Goal: Information Seeking & Learning: Find specific fact

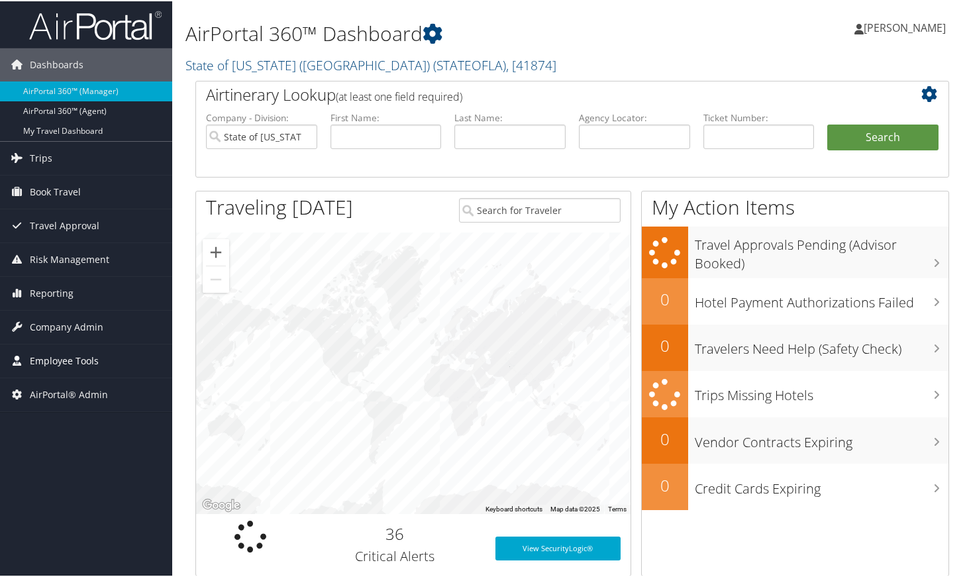
click at [72, 368] on span "Employee Tools" at bounding box center [64, 359] width 69 height 33
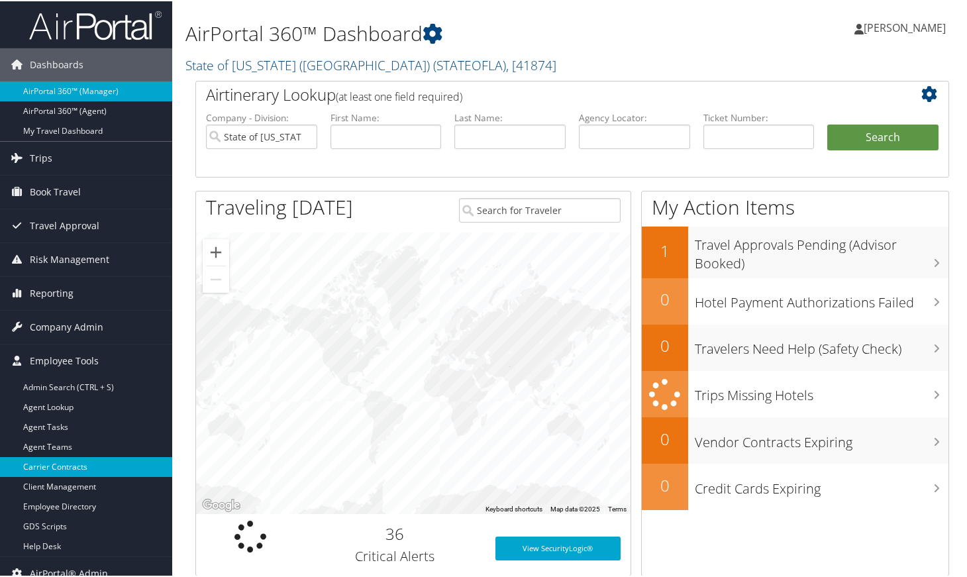
click at [60, 467] on link "Carrier Contracts" at bounding box center [86, 466] width 172 height 20
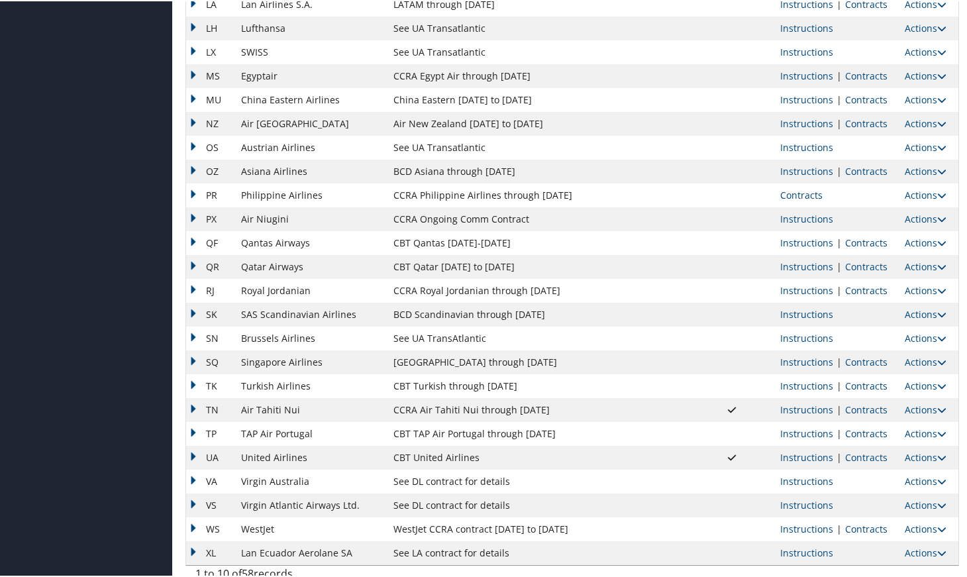
scroll to position [947, 0]
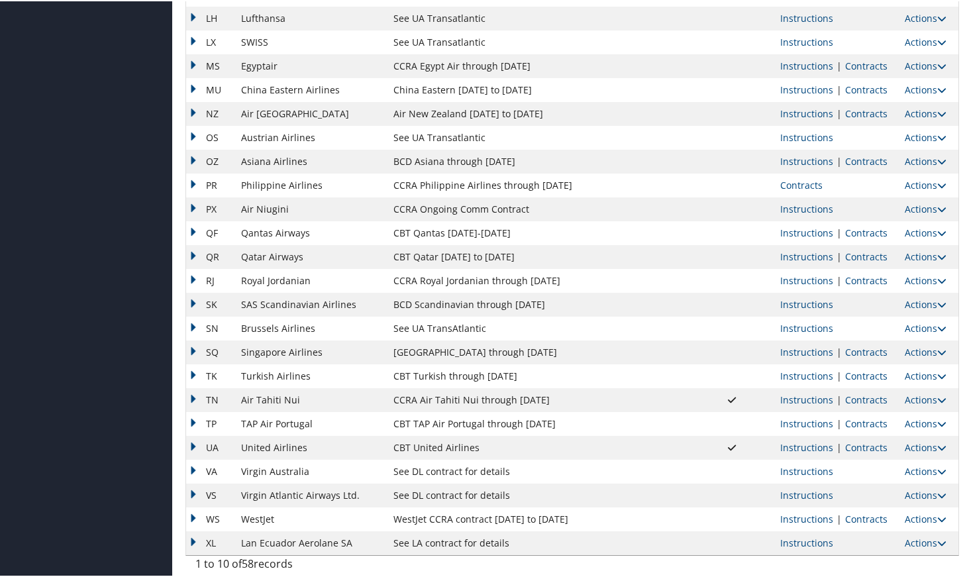
click at [882, 448] on td "Instructions | Contracts" at bounding box center [836, 447] width 125 height 24
click at [875, 444] on link "Contracts" at bounding box center [866, 446] width 42 height 13
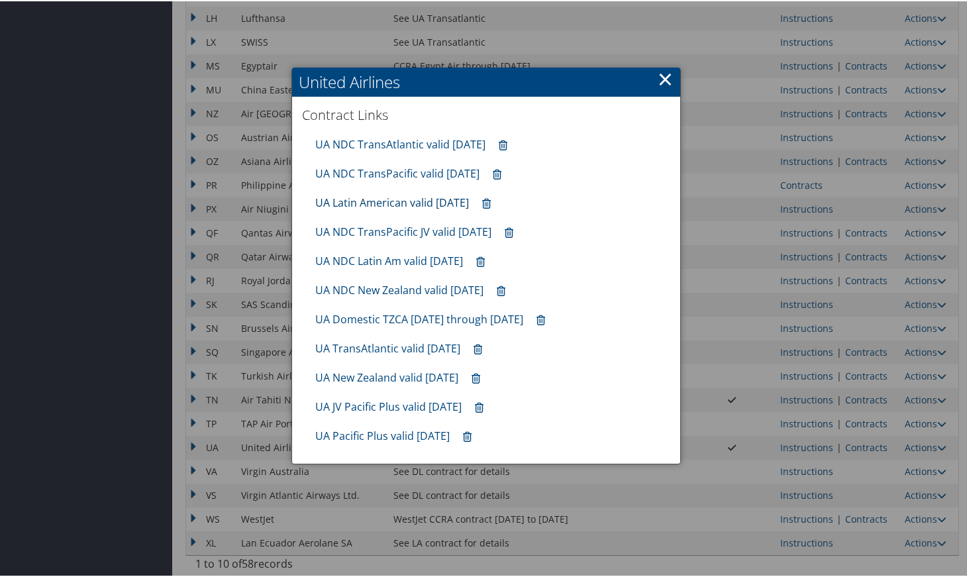
click at [377, 204] on link "UA Latin American valid [DATE]" at bounding box center [392, 201] width 154 height 15
drag, startPoint x: 660, startPoint y: 76, endPoint x: 648, endPoint y: 101, distance: 27.9
click at [661, 76] on link "×" at bounding box center [665, 77] width 15 height 26
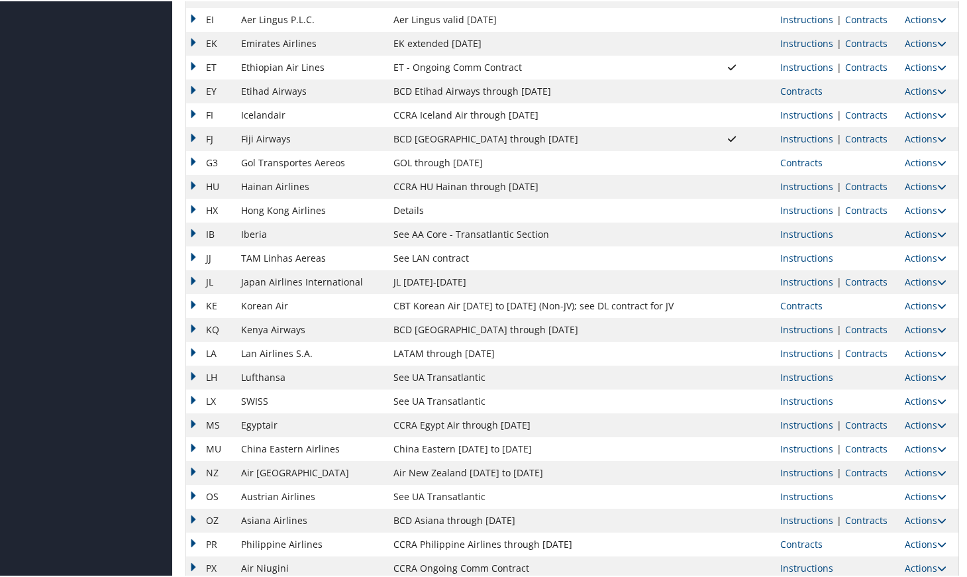
scroll to position [505, 0]
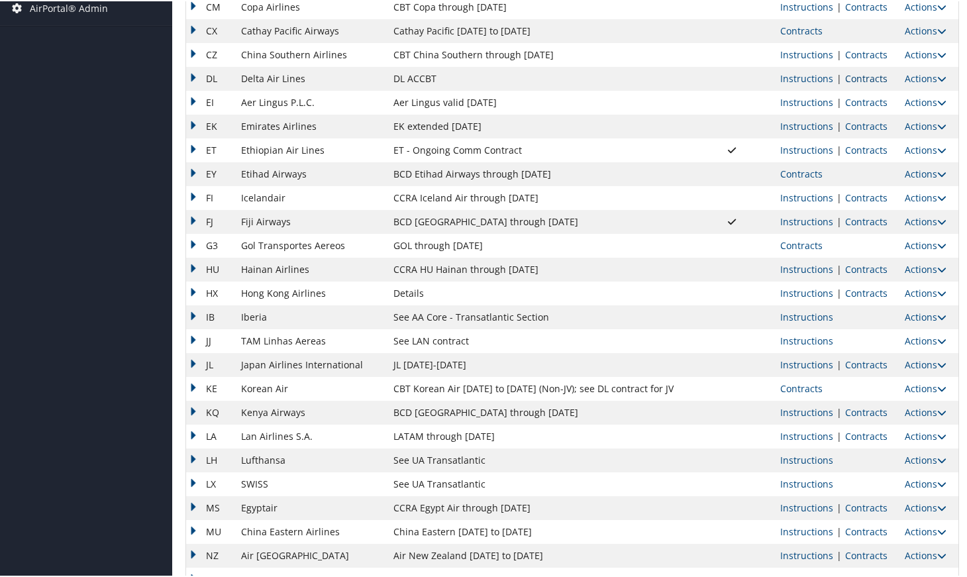
click at [875, 79] on link "Contracts" at bounding box center [866, 77] width 42 height 13
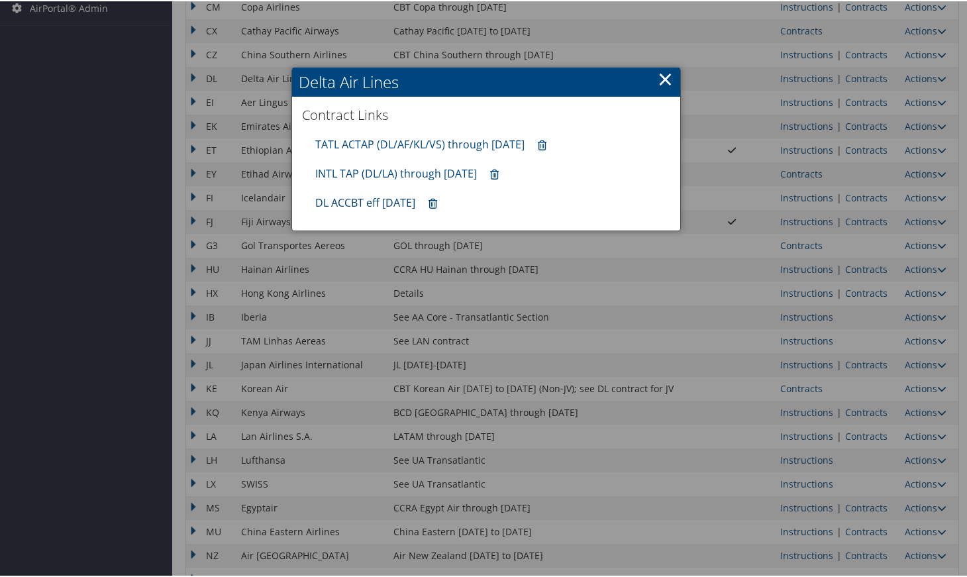
click at [382, 205] on link "DL ACCBT eff [DATE]" at bounding box center [365, 201] width 100 height 15
click at [661, 80] on link "×" at bounding box center [665, 77] width 15 height 26
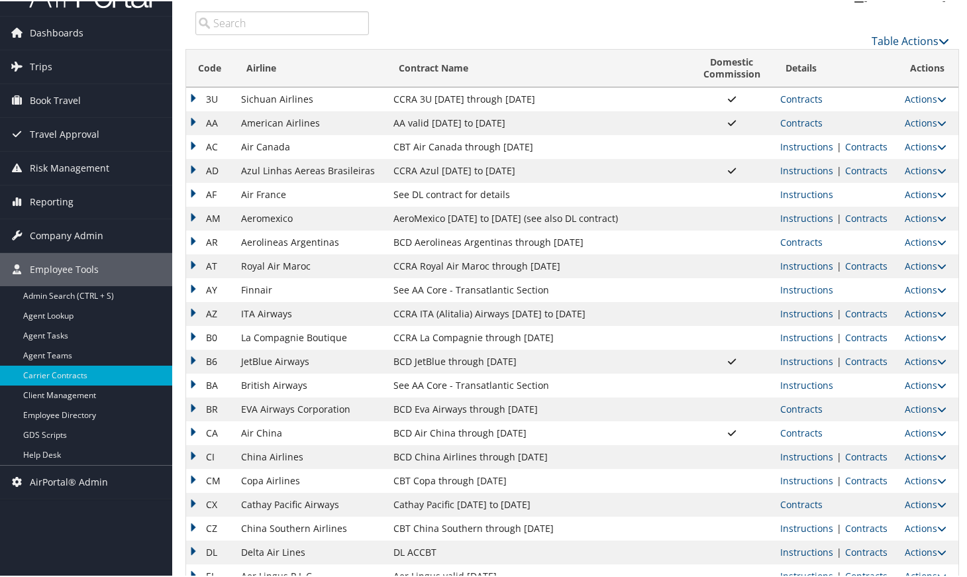
scroll to position [0, 0]
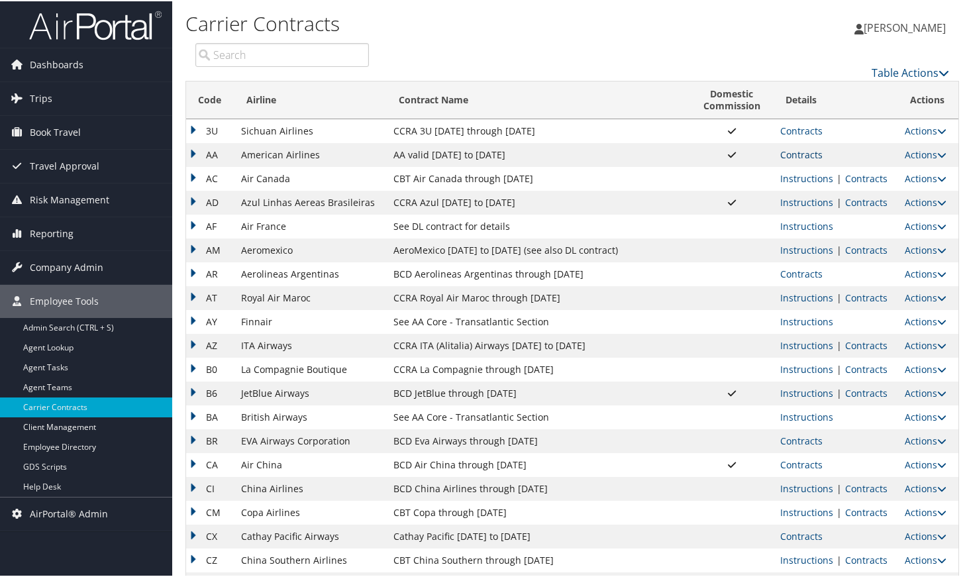
click at [807, 153] on link "Contracts" at bounding box center [801, 153] width 42 height 13
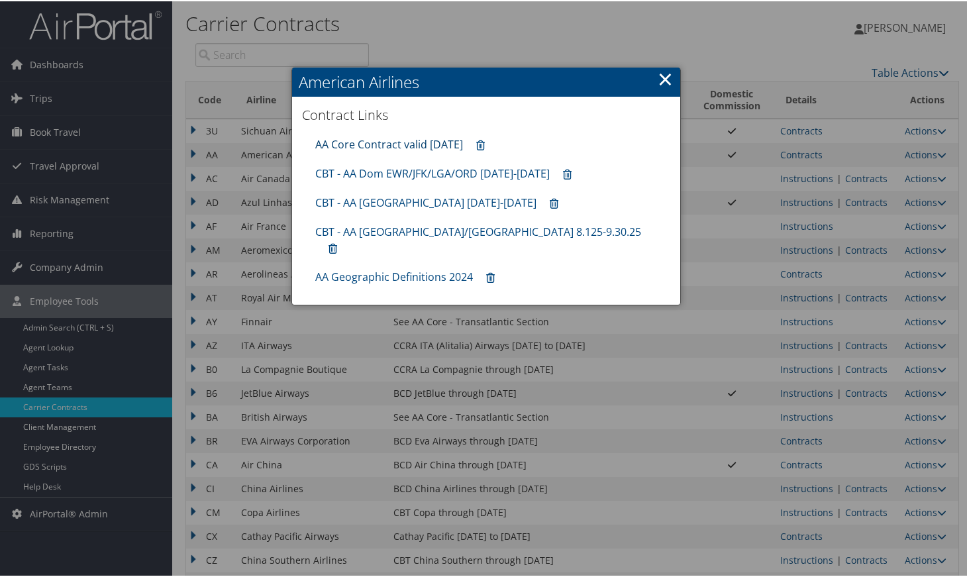
click at [391, 139] on link "AA Core Contract valid [DATE]" at bounding box center [389, 143] width 148 height 15
